Goal: Task Accomplishment & Management: Use online tool/utility

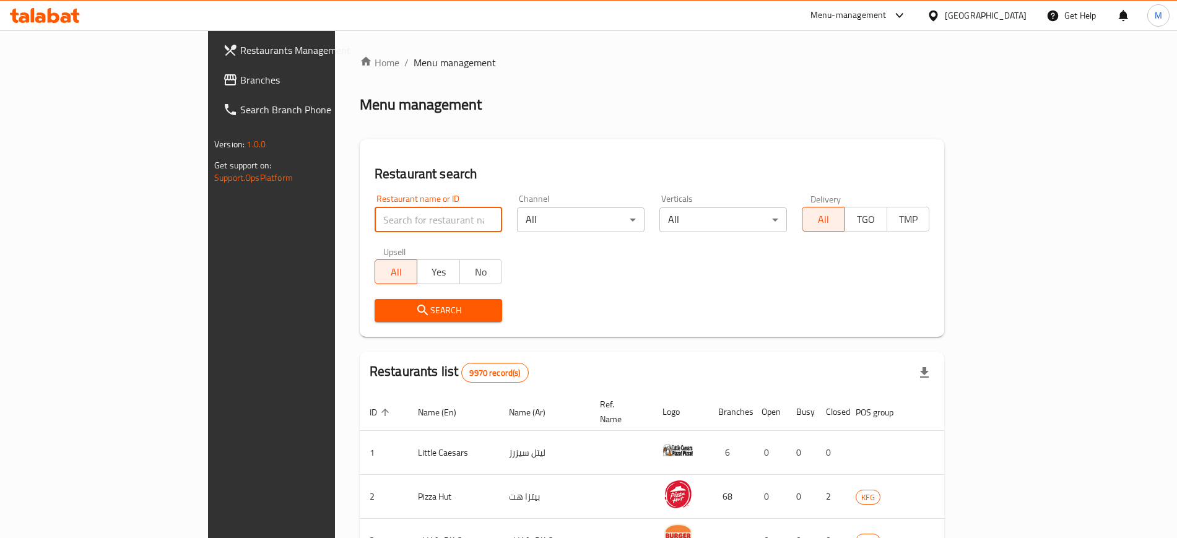
click at [374, 222] on input "search" at bounding box center [437, 219] width 127 height 25
type input "e"
click button "Search" at bounding box center [437, 310] width 127 height 23
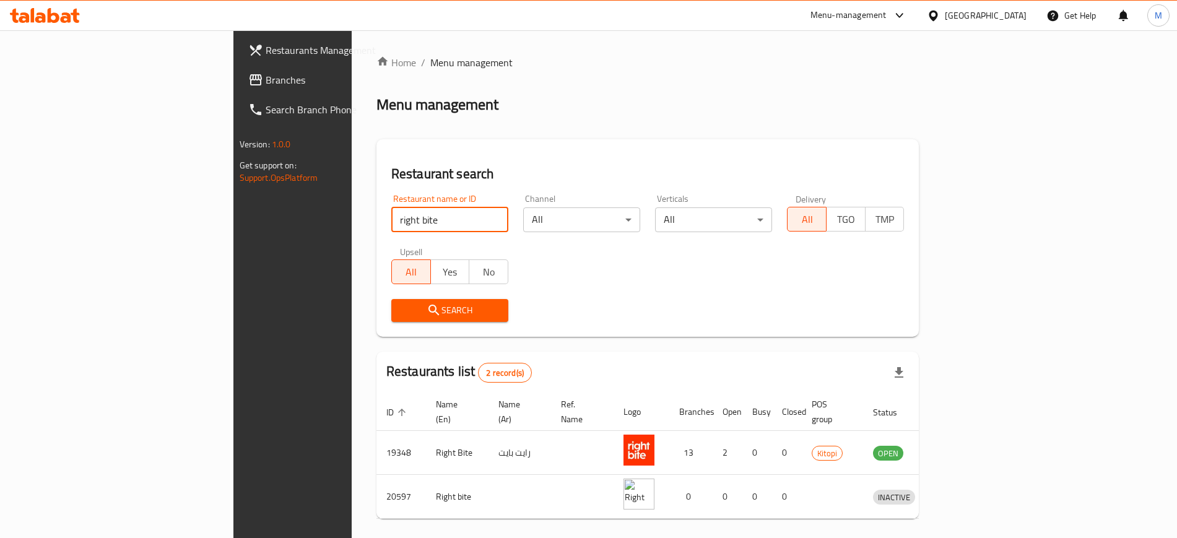
click at [391, 217] on input "right bite" at bounding box center [449, 219] width 117 height 25
type input "deboned"
click button "Search" at bounding box center [449, 310] width 117 height 23
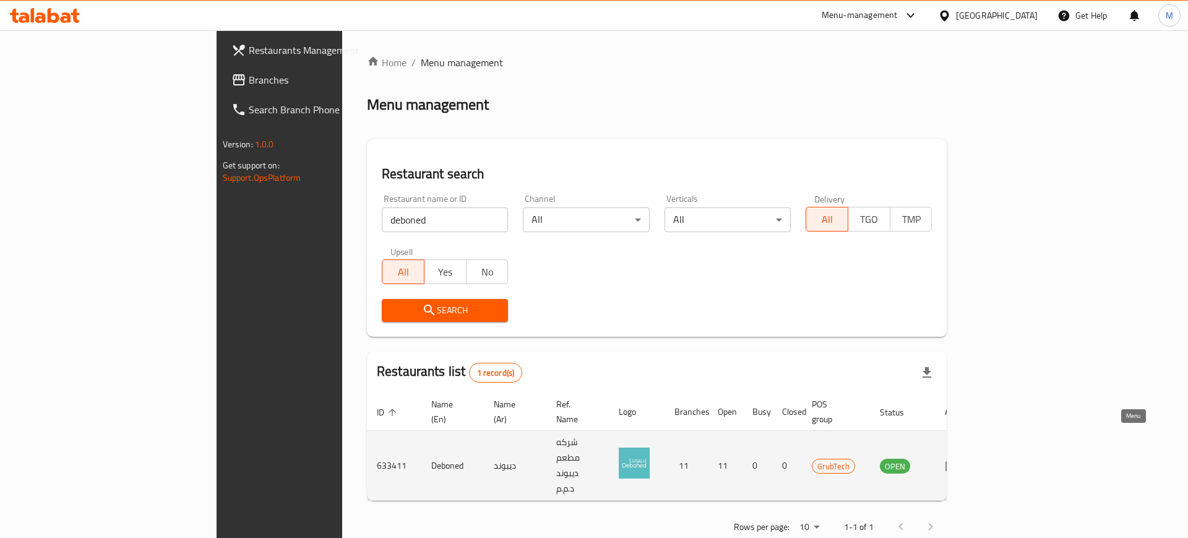
click at [957, 464] on icon "enhanced table" at bounding box center [955, 466] width 4 height 5
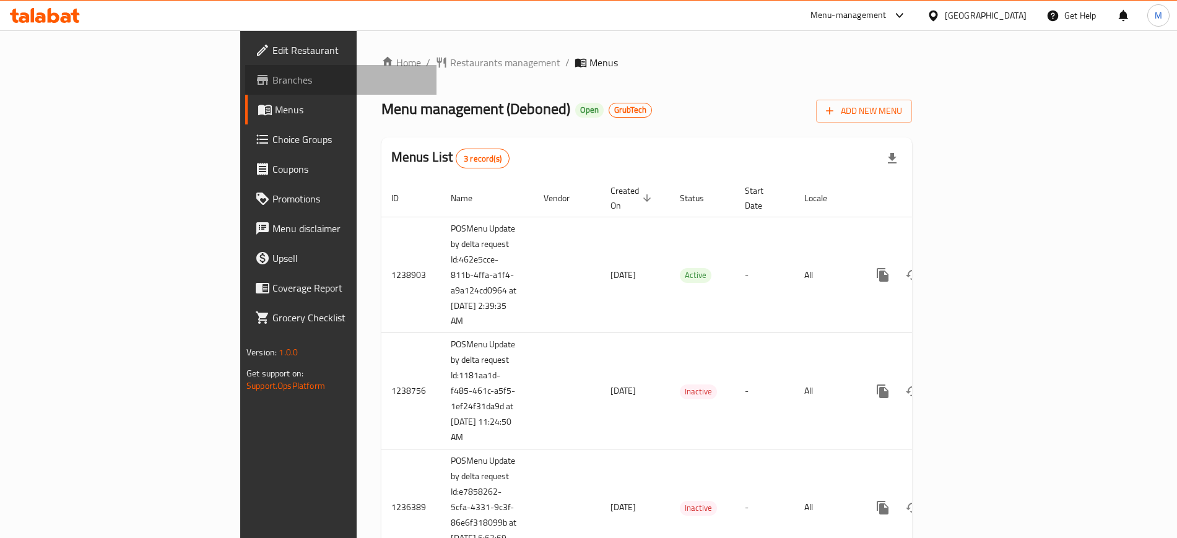
click at [272, 83] on span "Branches" at bounding box center [349, 79] width 154 height 15
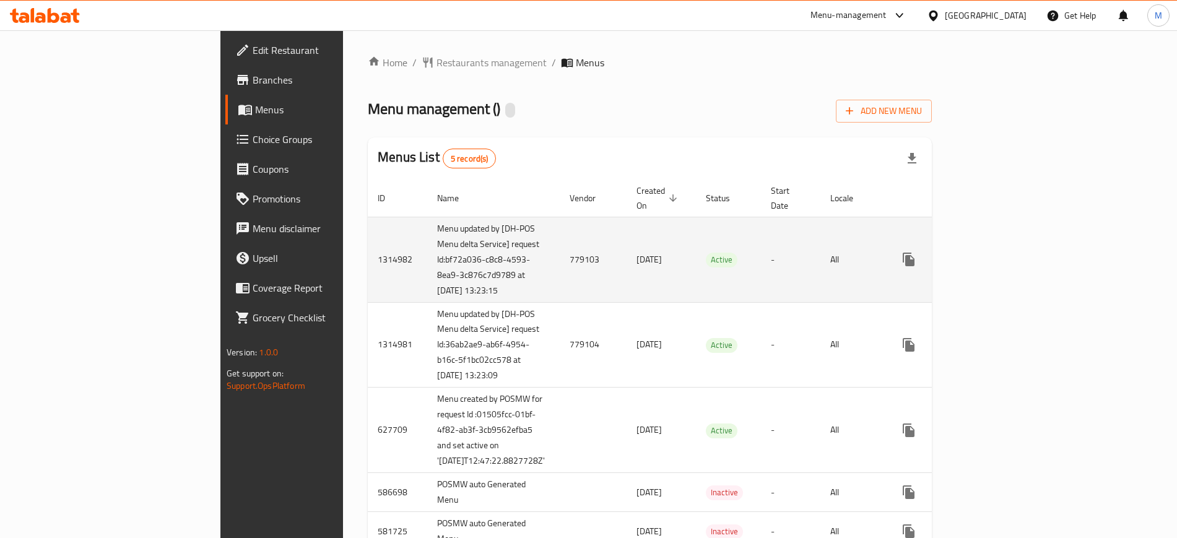
scroll to position [80, 0]
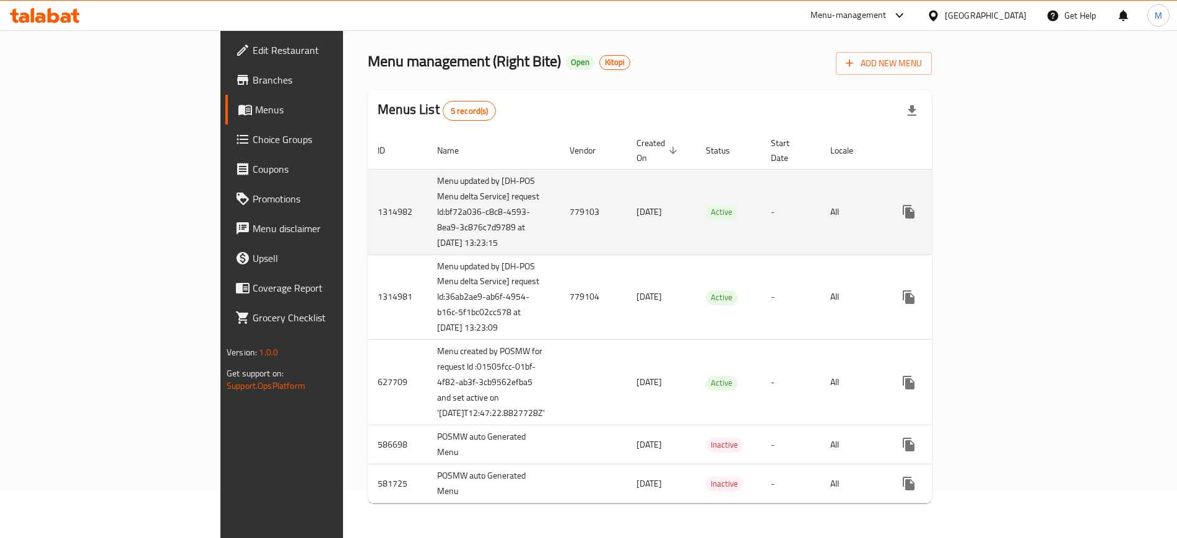
click at [559, 184] on td "779103" at bounding box center [592, 211] width 67 height 85
click at [559, 176] on td "779103" at bounding box center [592, 211] width 67 height 85
copy td "779103"
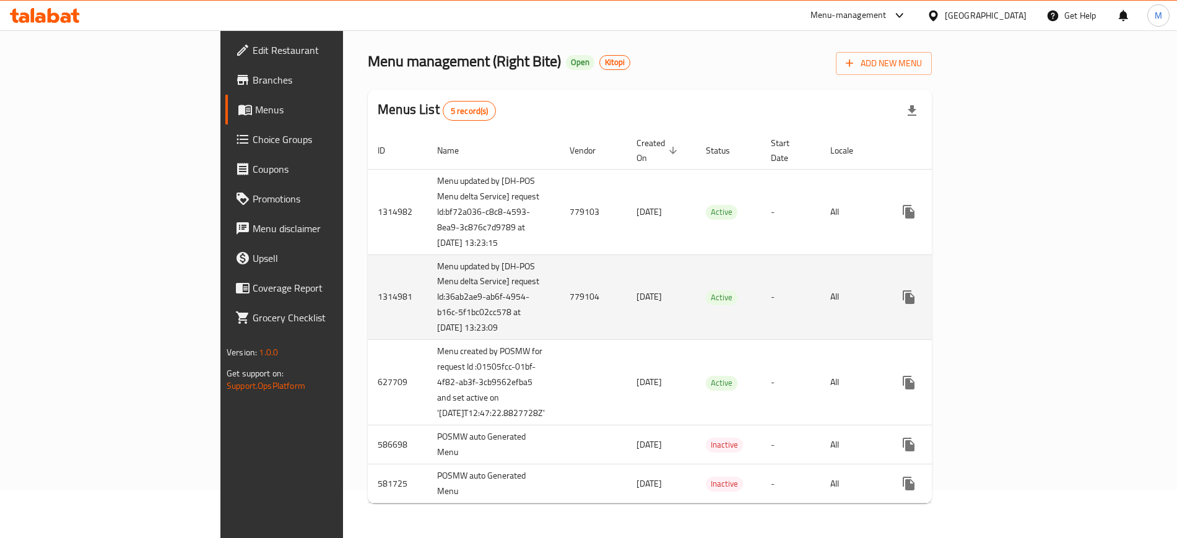
click at [559, 275] on td "779104" at bounding box center [592, 296] width 67 height 85
copy td "779104"
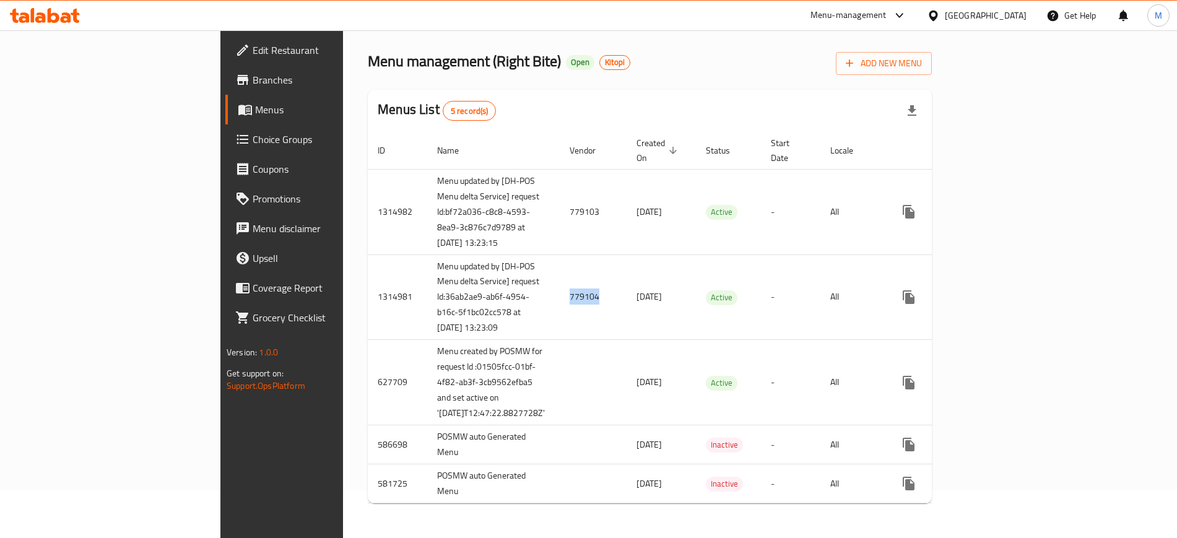
copy td "779104"
click at [253, 76] on span "Branches" at bounding box center [330, 79] width 154 height 15
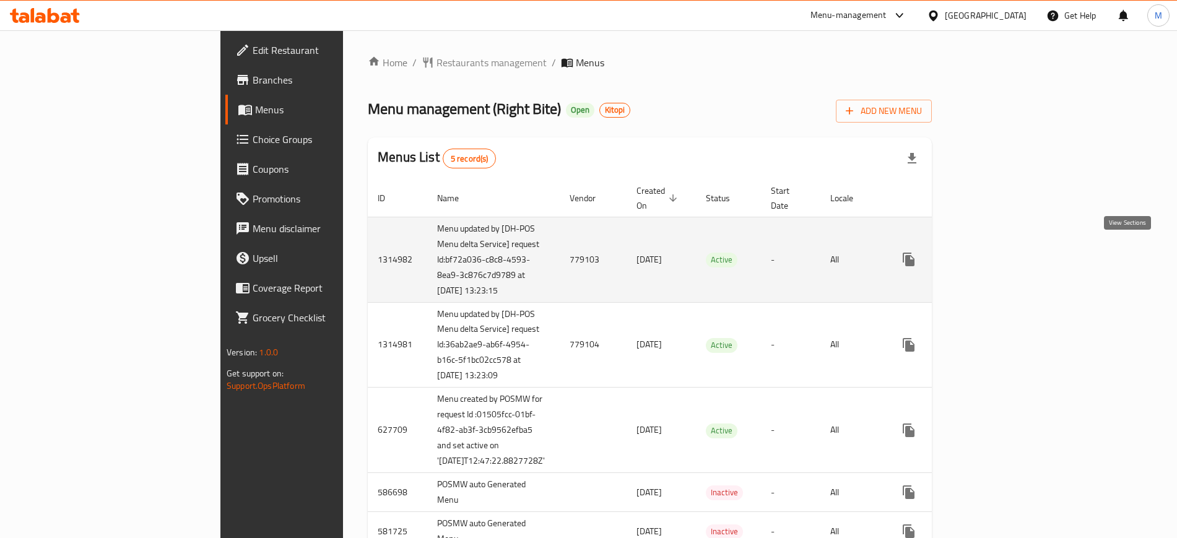
click at [1003, 254] on icon "enhanced table" at bounding box center [997, 259] width 11 height 11
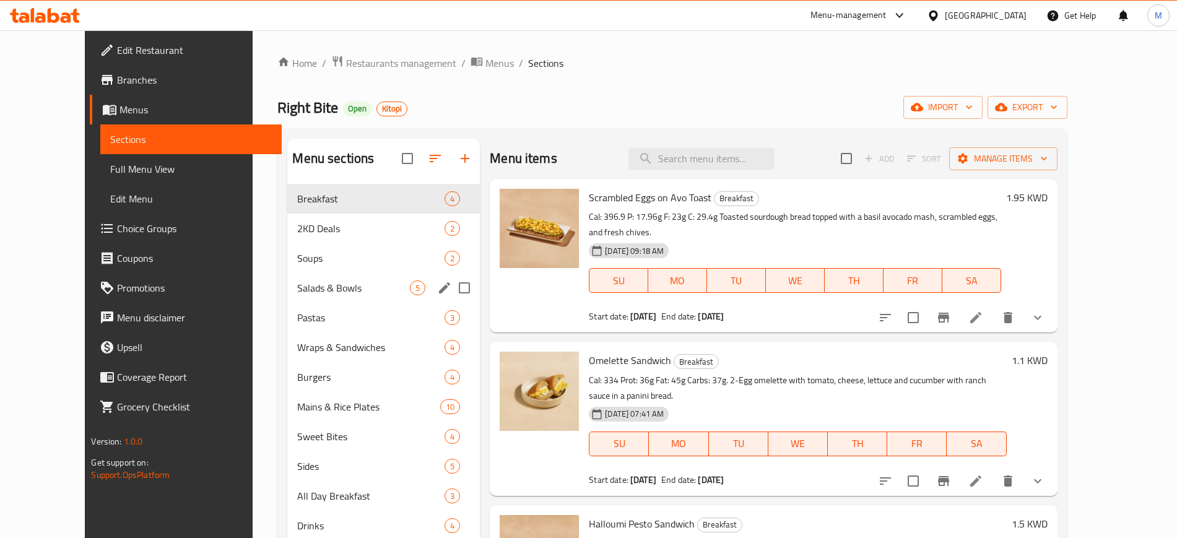
scroll to position [173, 0]
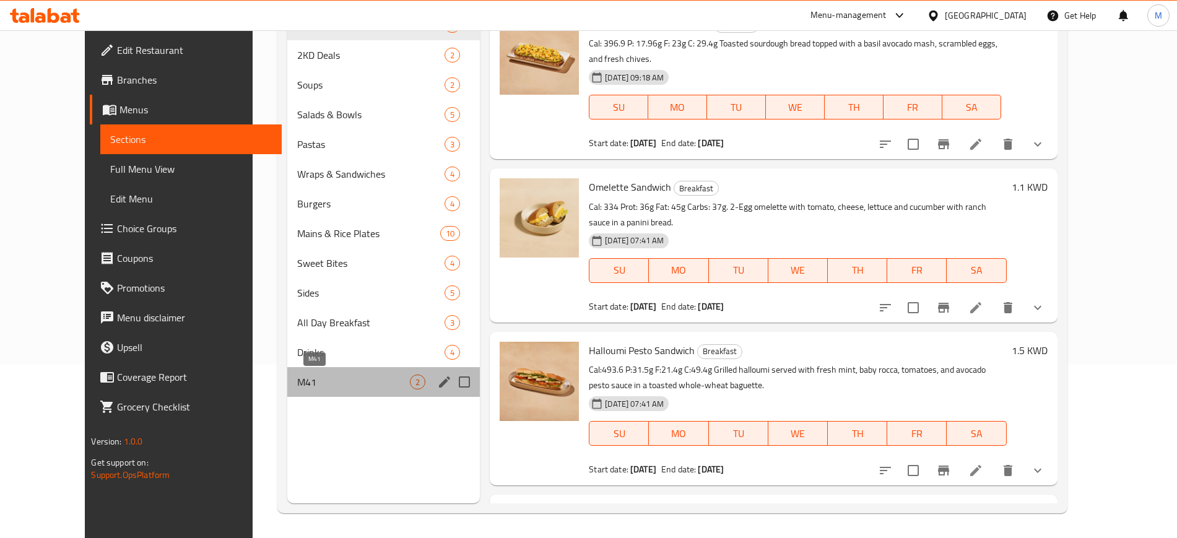
click at [384, 381] on span "M41" at bounding box center [353, 381] width 113 height 15
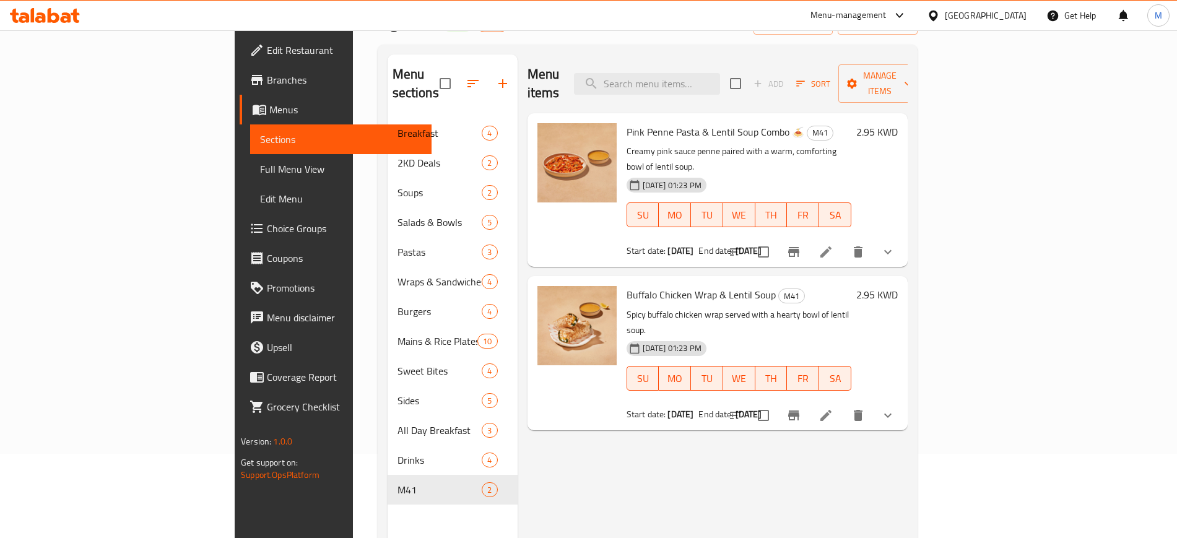
scroll to position [84, 0]
click at [833, 245] on icon at bounding box center [825, 252] width 15 height 15
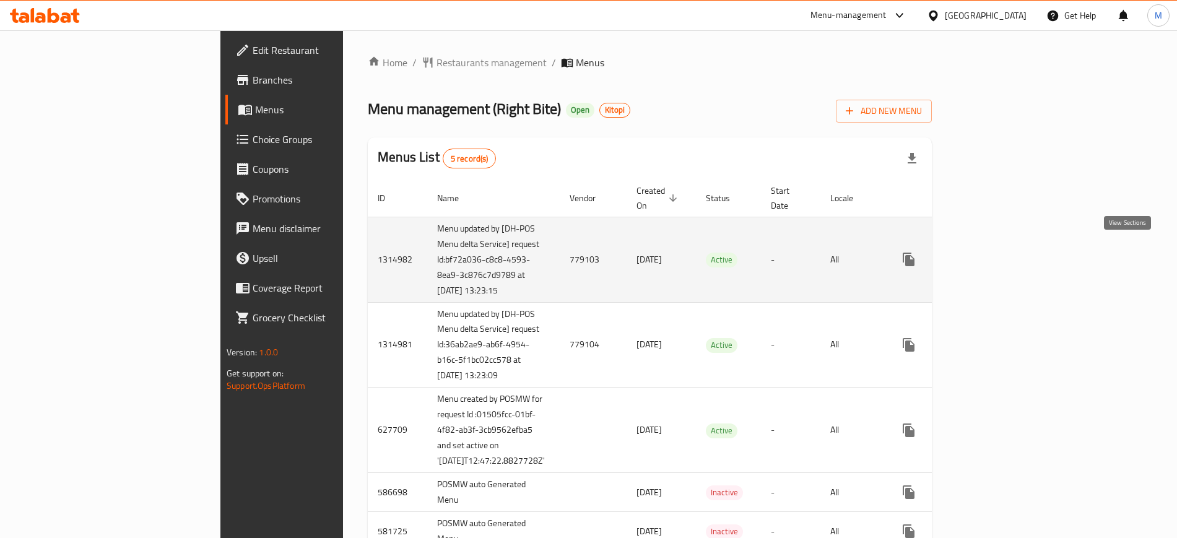
click at [1003, 254] on icon "enhanced table" at bounding box center [997, 259] width 11 height 11
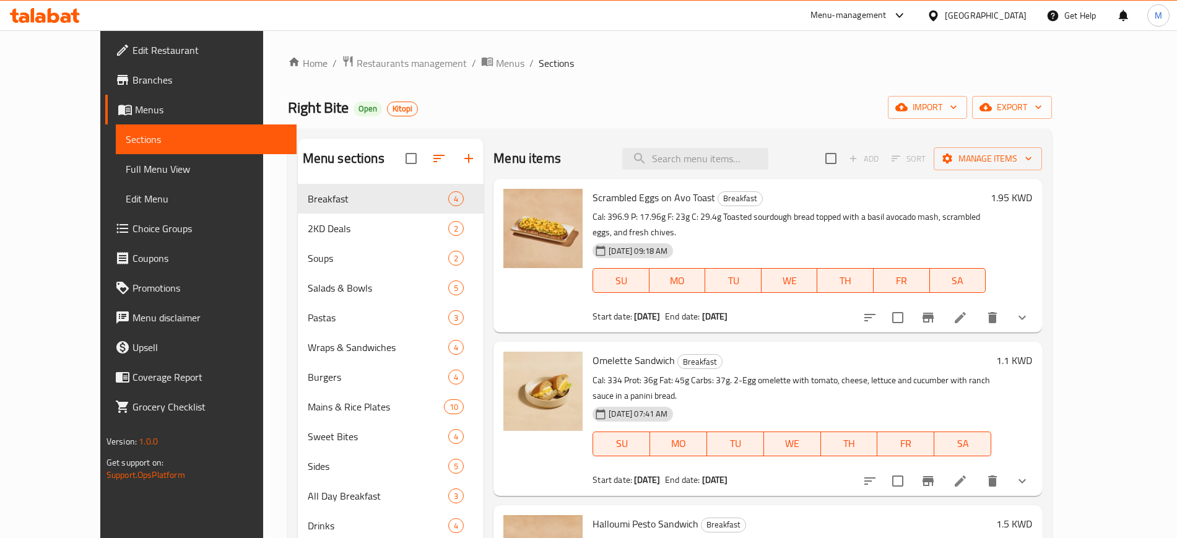
scroll to position [173, 0]
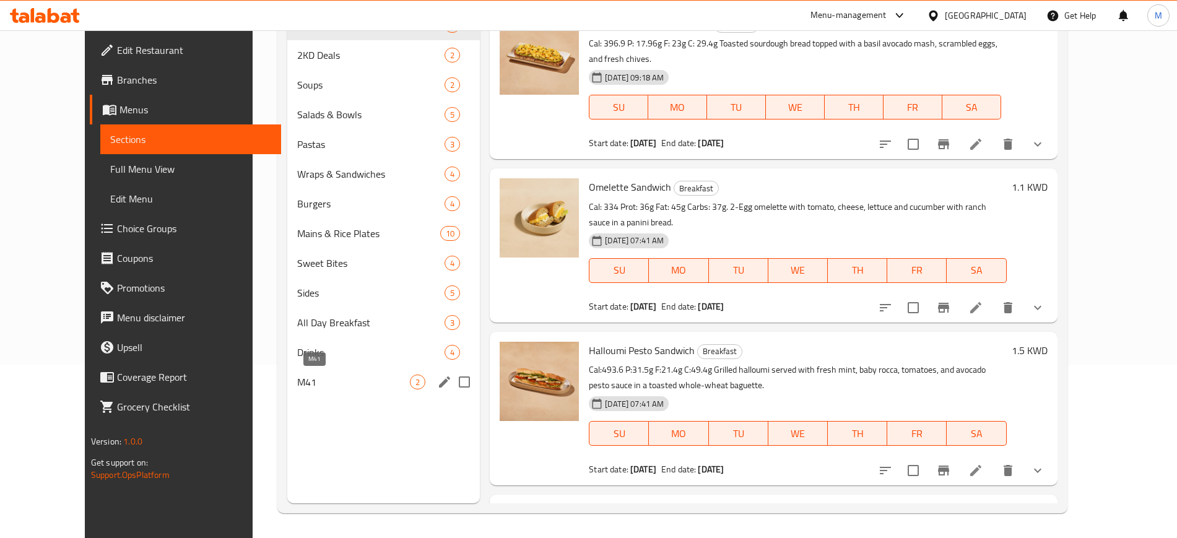
click at [297, 379] on span "M41" at bounding box center [353, 381] width 113 height 15
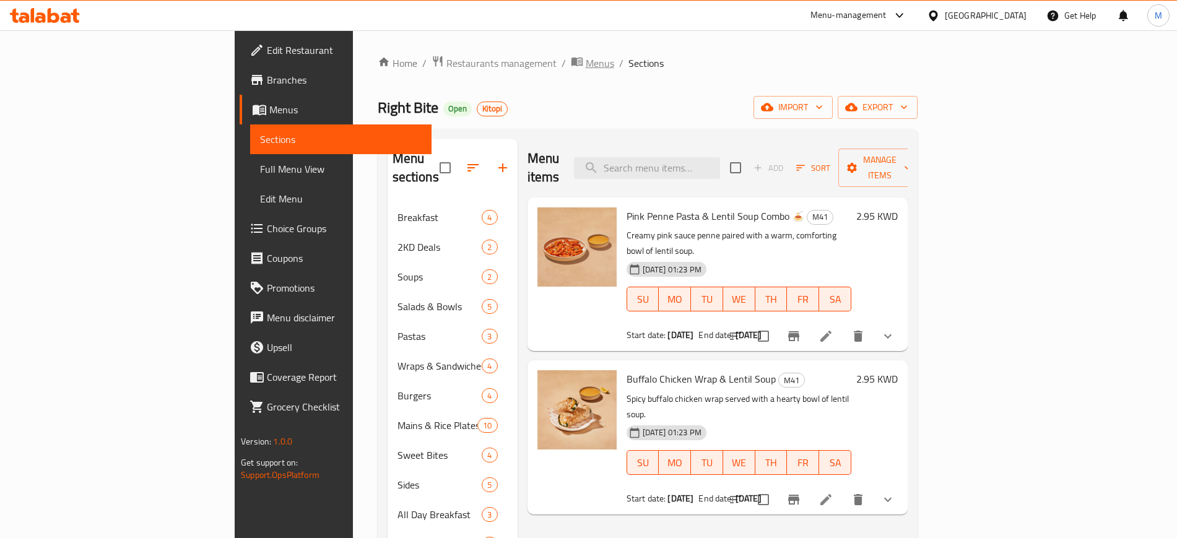
click at [585, 66] on span "Menus" at bounding box center [599, 63] width 28 height 15
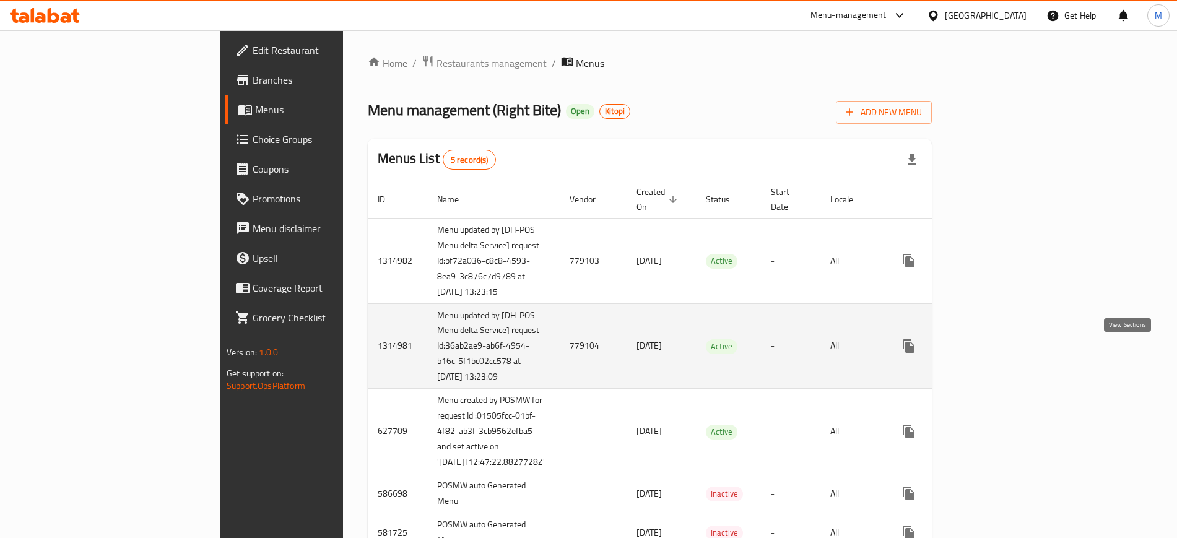
click at [1003, 352] on icon "enhanced table" at bounding box center [997, 345] width 11 height 11
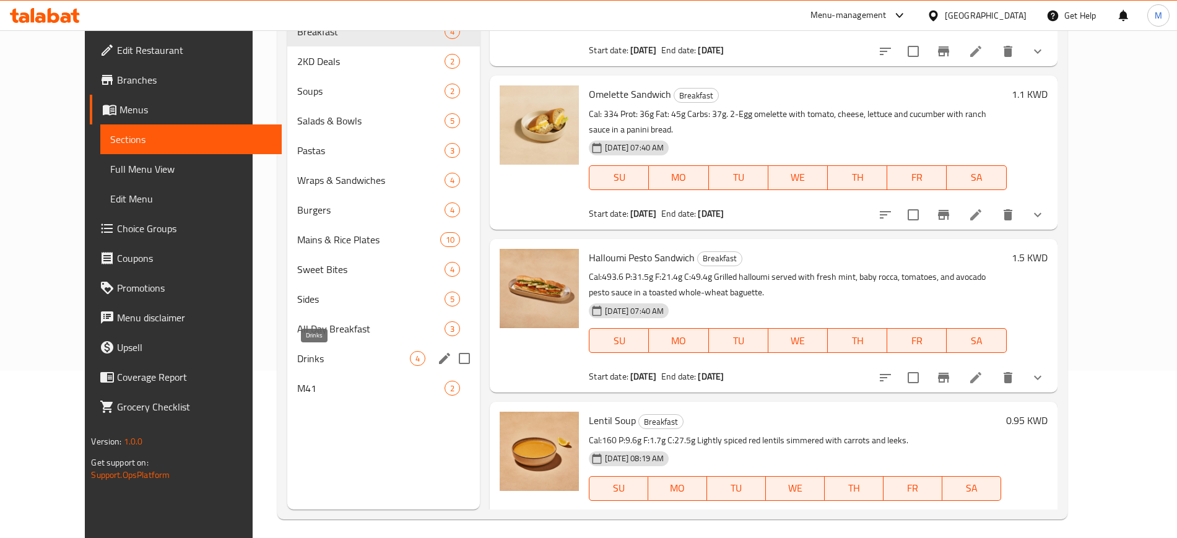
scroll to position [173, 0]
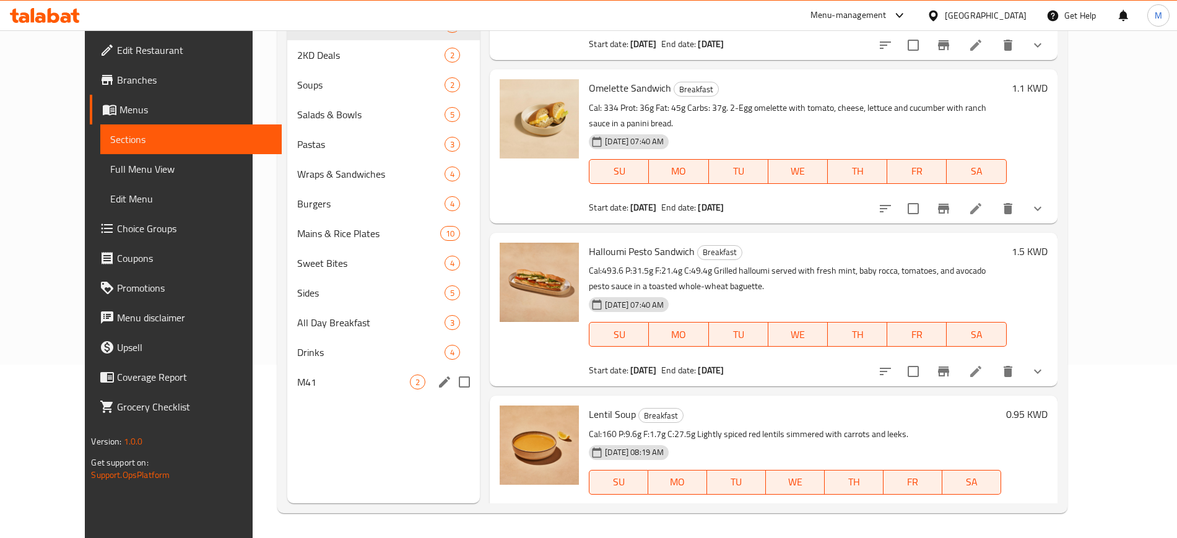
click at [381, 368] on div "M41 2" at bounding box center [383, 382] width 192 height 30
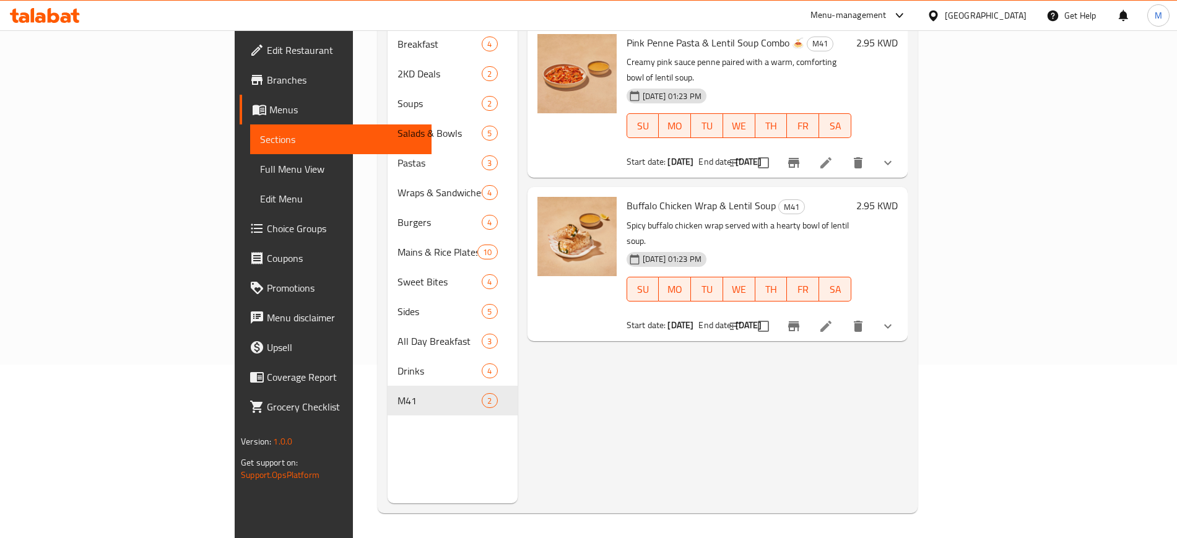
scroll to position [87, 0]
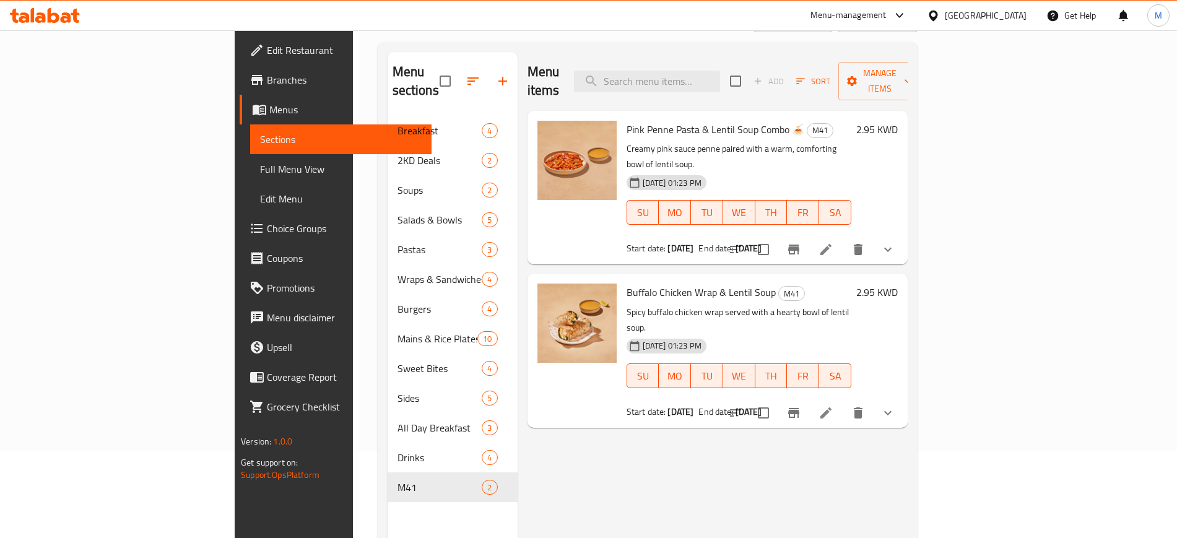
drag, startPoint x: 1073, startPoint y: 207, endPoint x: 1123, endPoint y: 175, distance: 60.4
click at [897, 175] on div "2.95 KWD" at bounding box center [874, 188] width 46 height 134
drag, startPoint x: 1053, startPoint y: 366, endPoint x: 1064, endPoint y: 381, distance: 18.6
click at [907, 381] on div "Menu items Add Sort Manage items Pink Penne Pasta & Lentil Soup Combo 🍝 M41 Cre…" at bounding box center [712, 321] width 390 height 538
click at [843, 402] on li at bounding box center [825, 413] width 35 height 22
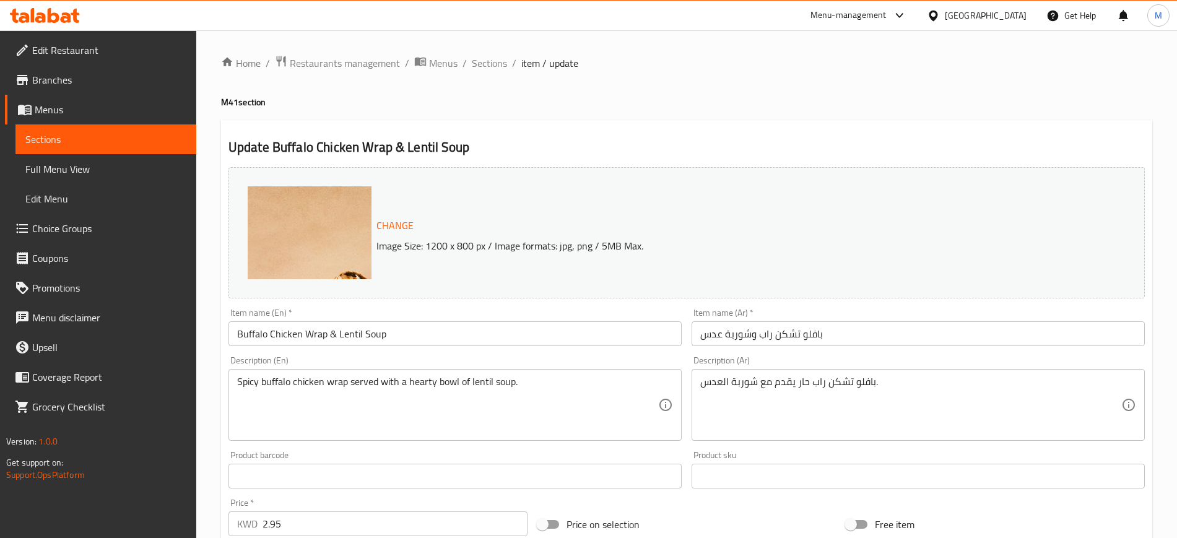
click at [886, 20] on div "Menu-management" at bounding box center [848, 15] width 76 height 15
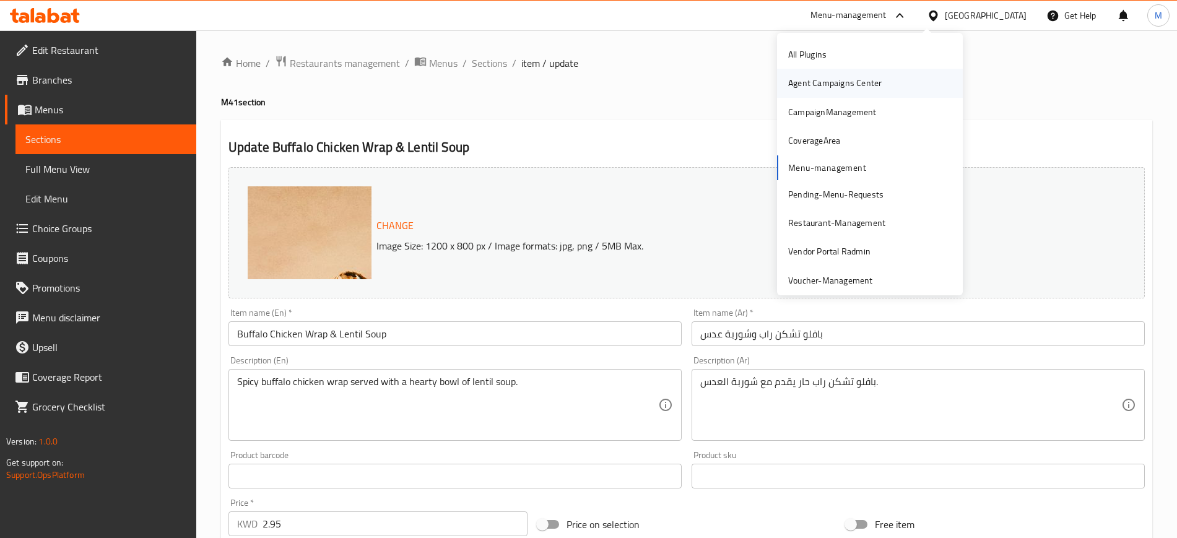
click at [859, 89] on div "Agent Campaigns Center" at bounding box center [834, 83] width 93 height 14
